Goal: Task Accomplishment & Management: Use online tool/utility

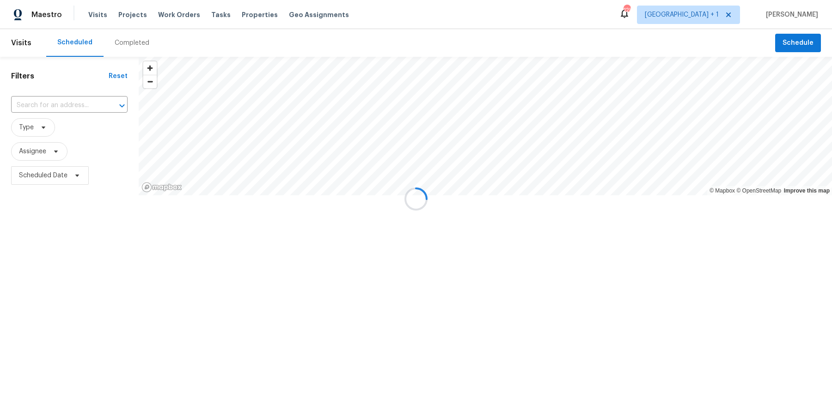
click at [732, 15] on div at bounding box center [416, 199] width 832 height 398
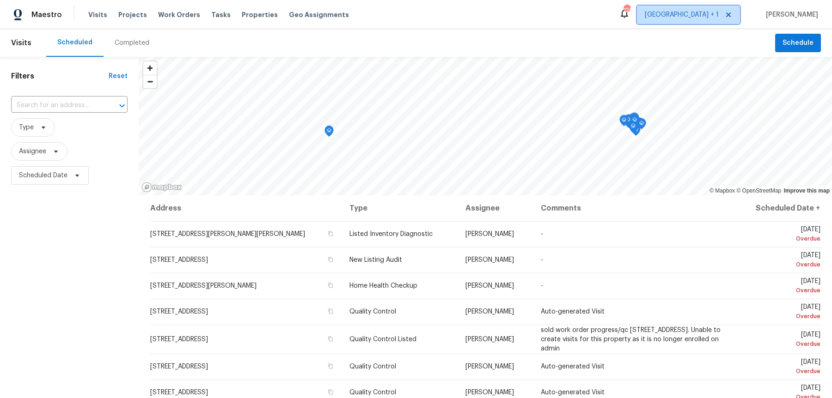
click at [718, 14] on span "[GEOGRAPHIC_DATA] + 1" at bounding box center [682, 14] width 74 height 9
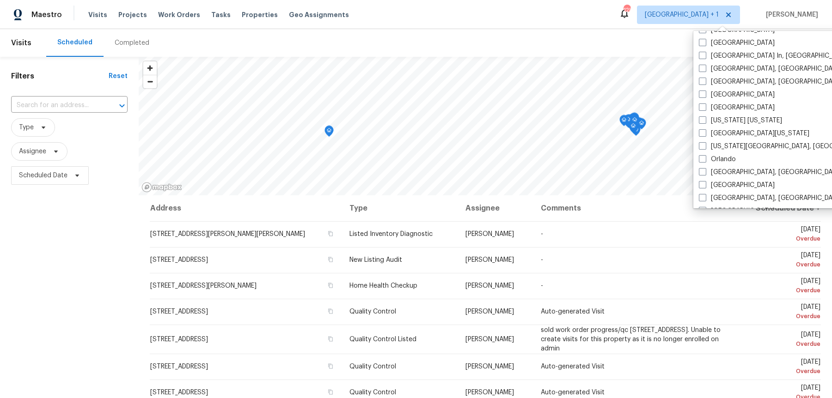
scroll to position [408, 0]
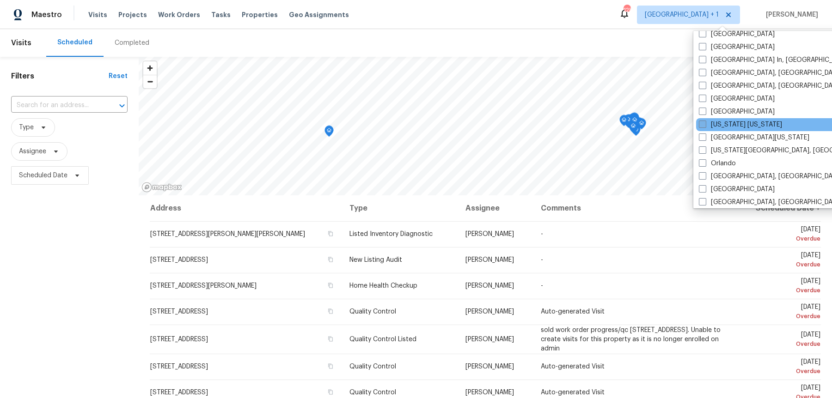
click at [711, 120] on label "[US_STATE] [US_STATE]" at bounding box center [740, 124] width 83 height 9
click at [705, 120] on input "[US_STATE] [US_STATE]" at bounding box center [702, 123] width 6 height 6
checkbox input "true"
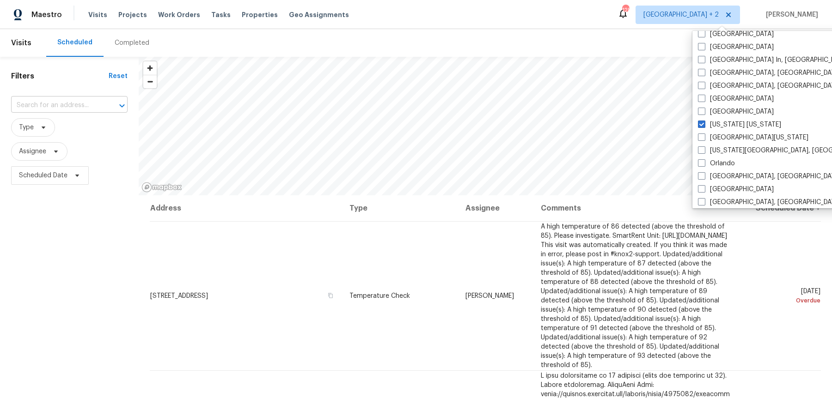
click at [67, 103] on input "text" at bounding box center [56, 105] width 91 height 14
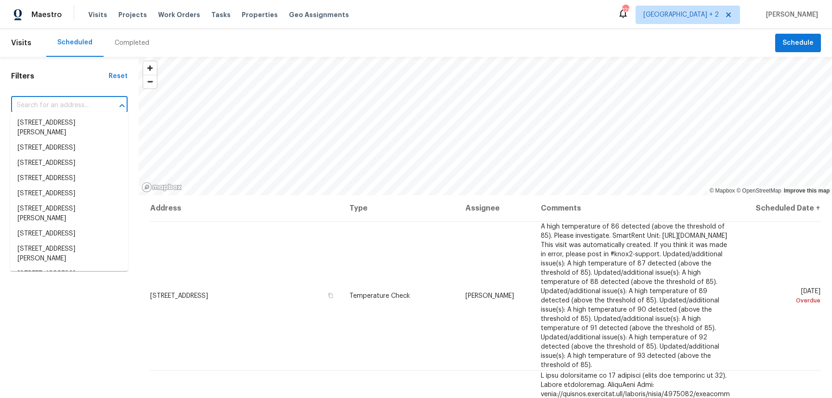
paste input "[STREET_ADDRESS]"
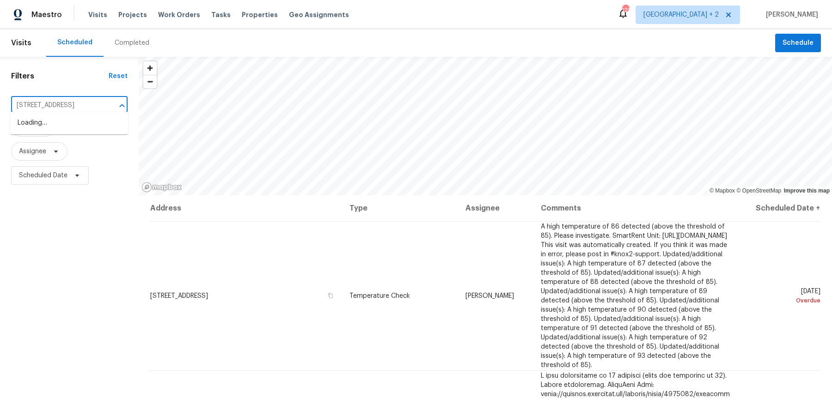
type input "[STREET_ADDRESS]"
click at [76, 98] on input "text" at bounding box center [56, 105] width 91 height 14
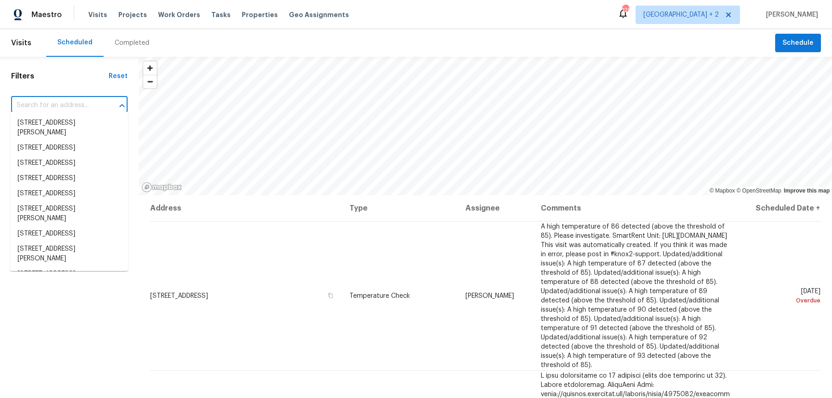
paste input "[STREET_ADDRESS]"
type input "[STREET_ADDRESS]"
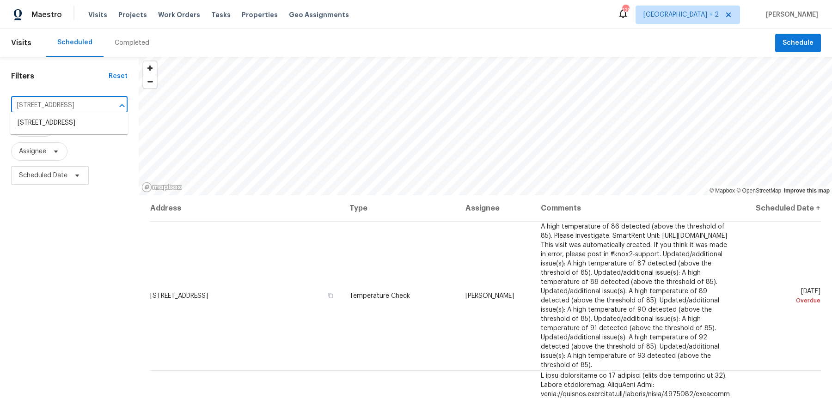
click at [76, 119] on li "[STREET_ADDRESS]" at bounding box center [69, 123] width 118 height 15
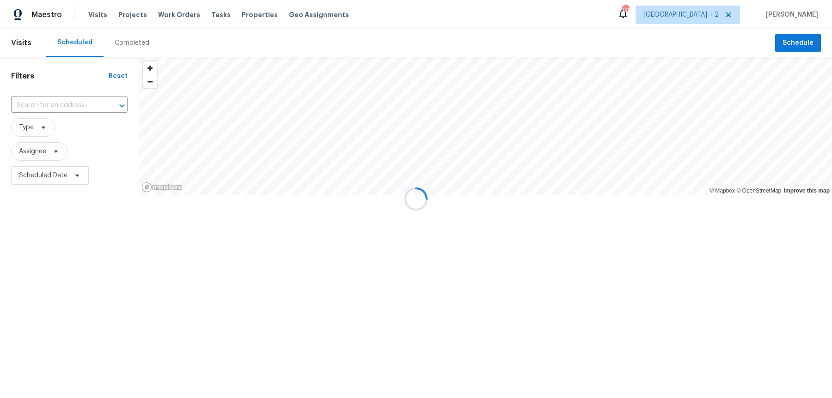
type input "[STREET_ADDRESS]"
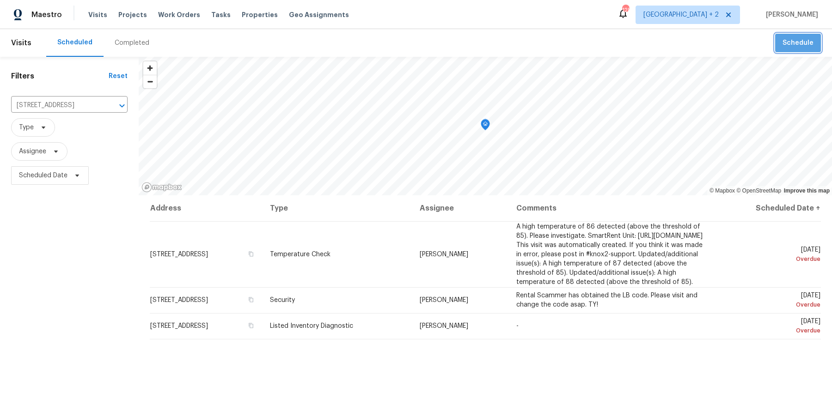
click at [804, 44] on span "Schedule" at bounding box center [797, 43] width 31 height 12
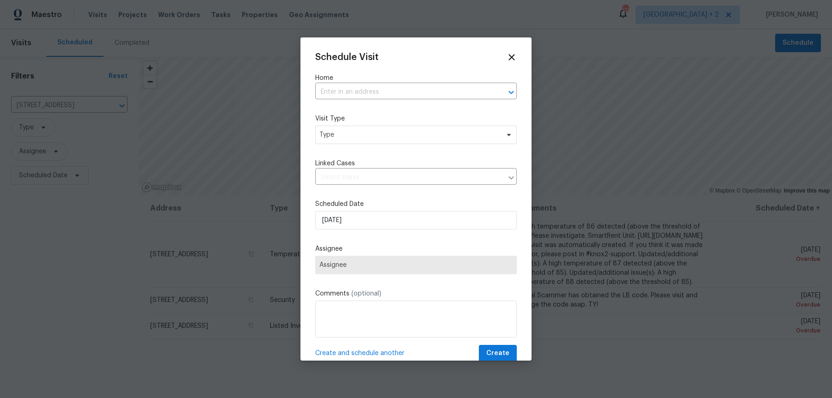
click at [400, 83] on div "Home ​" at bounding box center [415, 86] width 201 height 26
click at [400, 85] on input "text" at bounding box center [403, 92] width 176 height 14
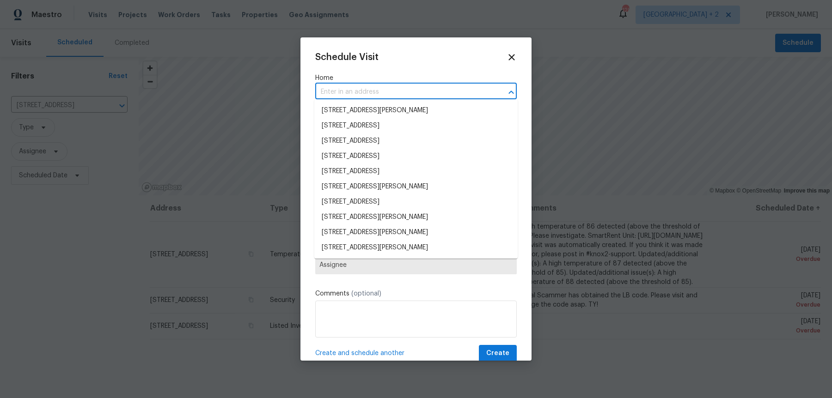
paste input "[STREET_ADDRESS]"
type input "[STREET_ADDRESS]"
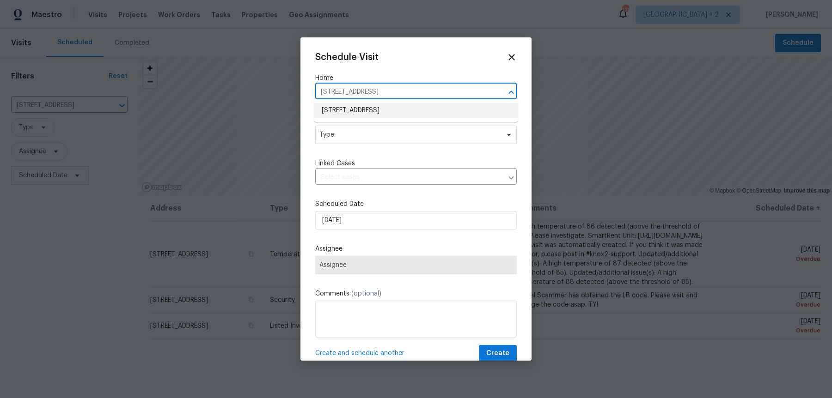
click at [397, 103] on li "[STREET_ADDRESS]" at bounding box center [415, 110] width 203 height 15
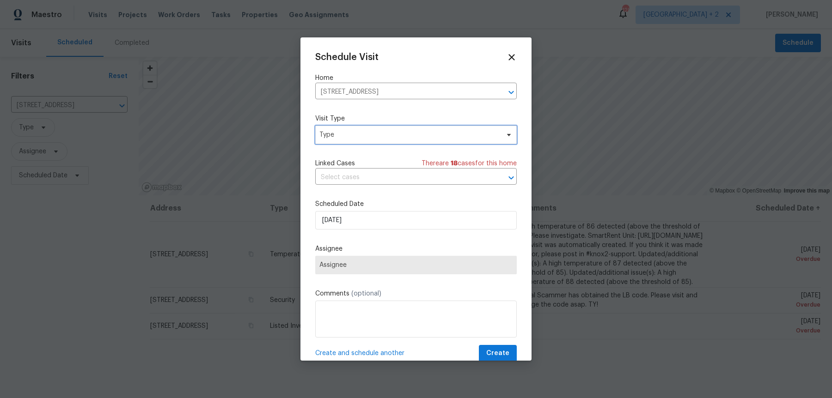
click at [382, 130] on span "Type" at bounding box center [409, 134] width 180 height 9
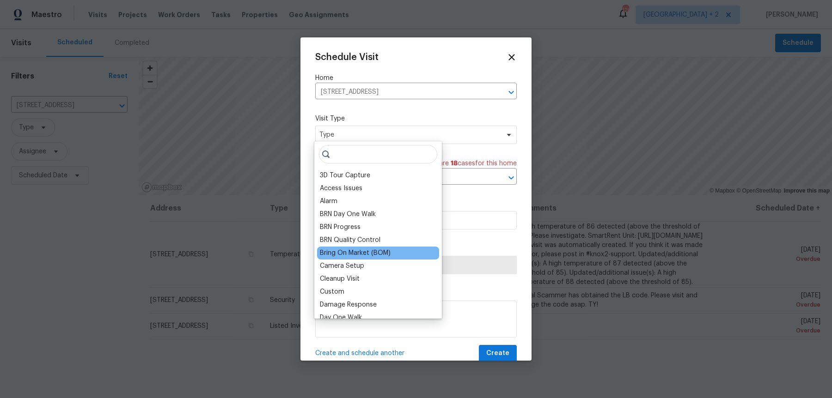
scroll to position [765, 0]
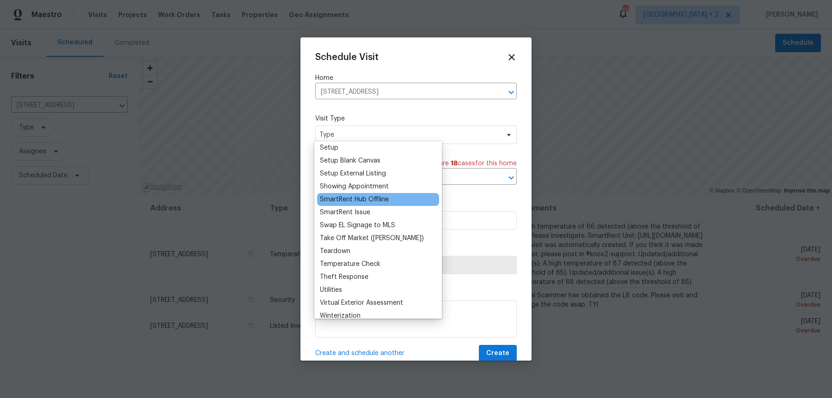
click at [365, 195] on div "SmartRent Hub Offline" at bounding box center [354, 199] width 69 height 9
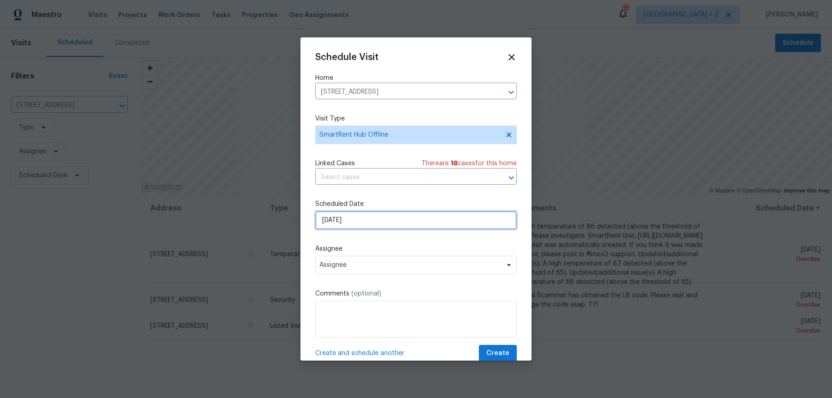
click at [371, 223] on input "[DATE]" at bounding box center [415, 220] width 201 height 18
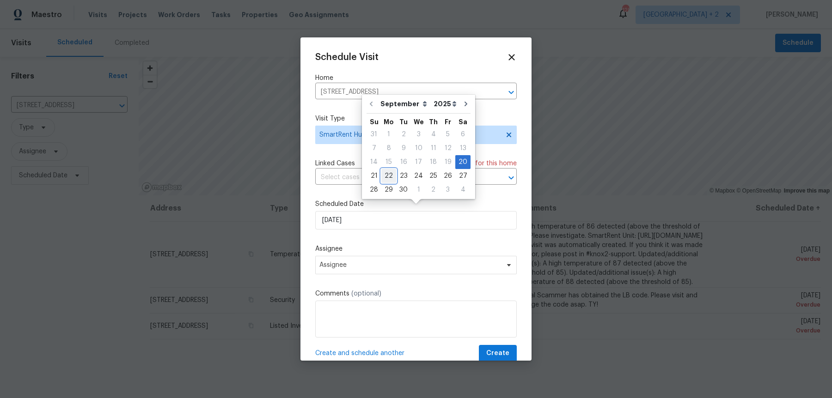
click at [384, 177] on div "22" at bounding box center [388, 176] width 15 height 13
type input "[DATE]"
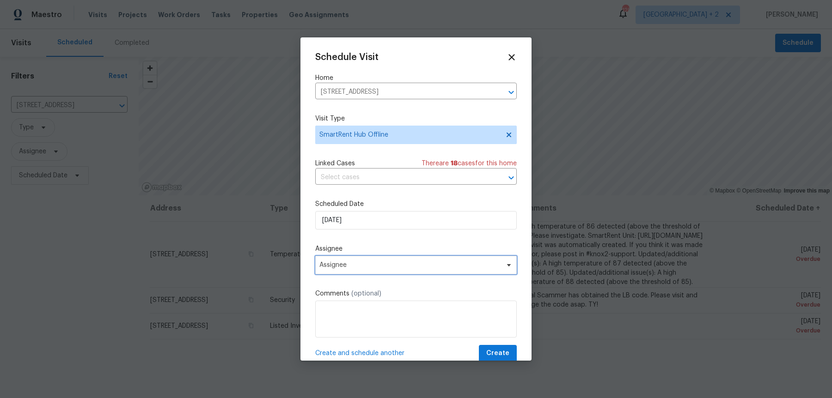
click at [377, 262] on span "Assignee" at bounding box center [409, 265] width 181 height 7
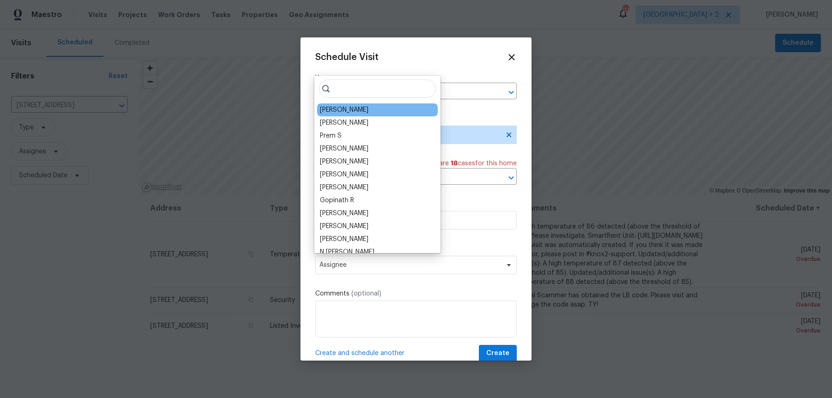
click at [353, 105] on div "[PERSON_NAME]" at bounding box center [344, 109] width 49 height 9
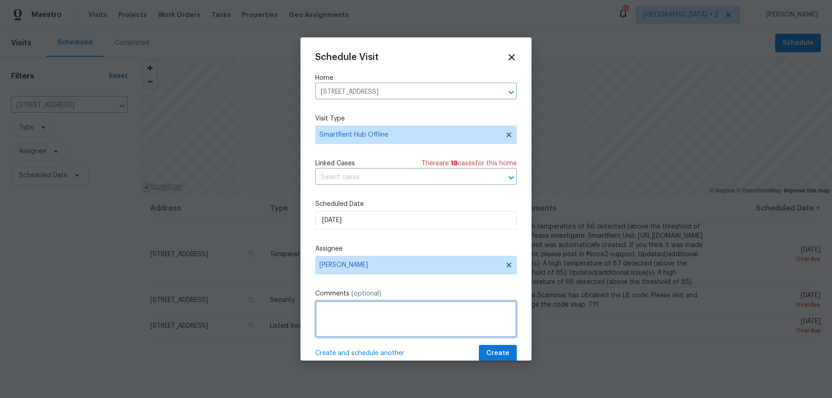
click at [363, 306] on textarea at bounding box center [415, 319] width 201 height 37
paste textarea "The hub is currently offline, Could you please go out to the home and make sure…"
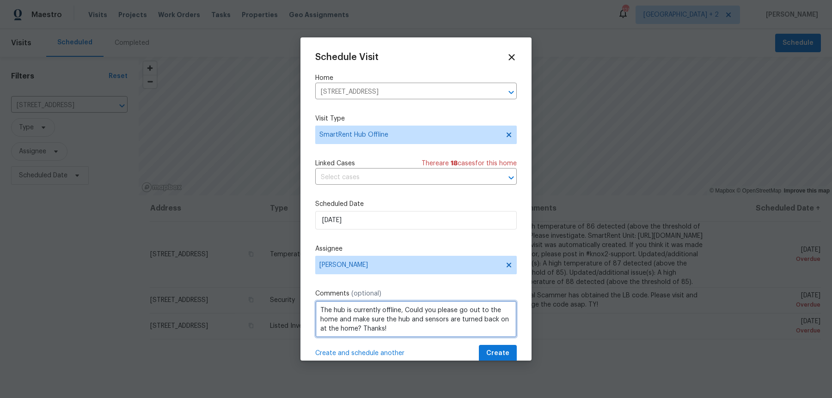
scroll to position [4, 0]
click at [400, 301] on textarea "The hub is currently offline, Could you please go out to the home and make sure…" at bounding box center [415, 319] width 201 height 37
paste textarea "[DATE] 6:21PM"
type textarea "The hub is currently offline as of [DATE] 6:21PM, Could you please go out to th…"
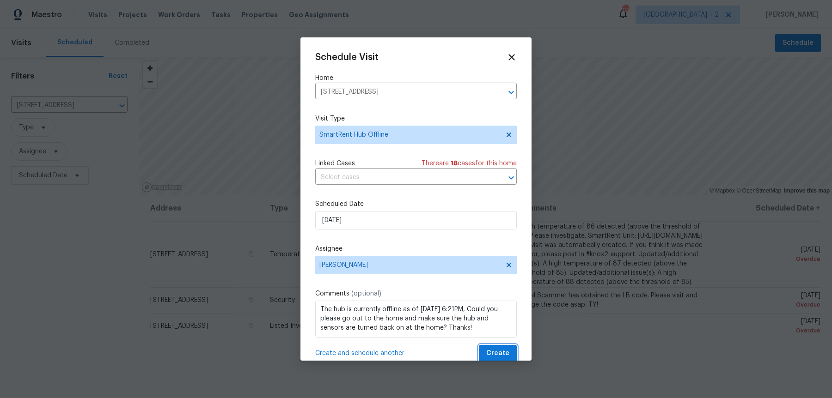
click at [490, 349] on span "Create" at bounding box center [497, 354] width 23 height 12
